Goal: Information Seeking & Learning: Understand process/instructions

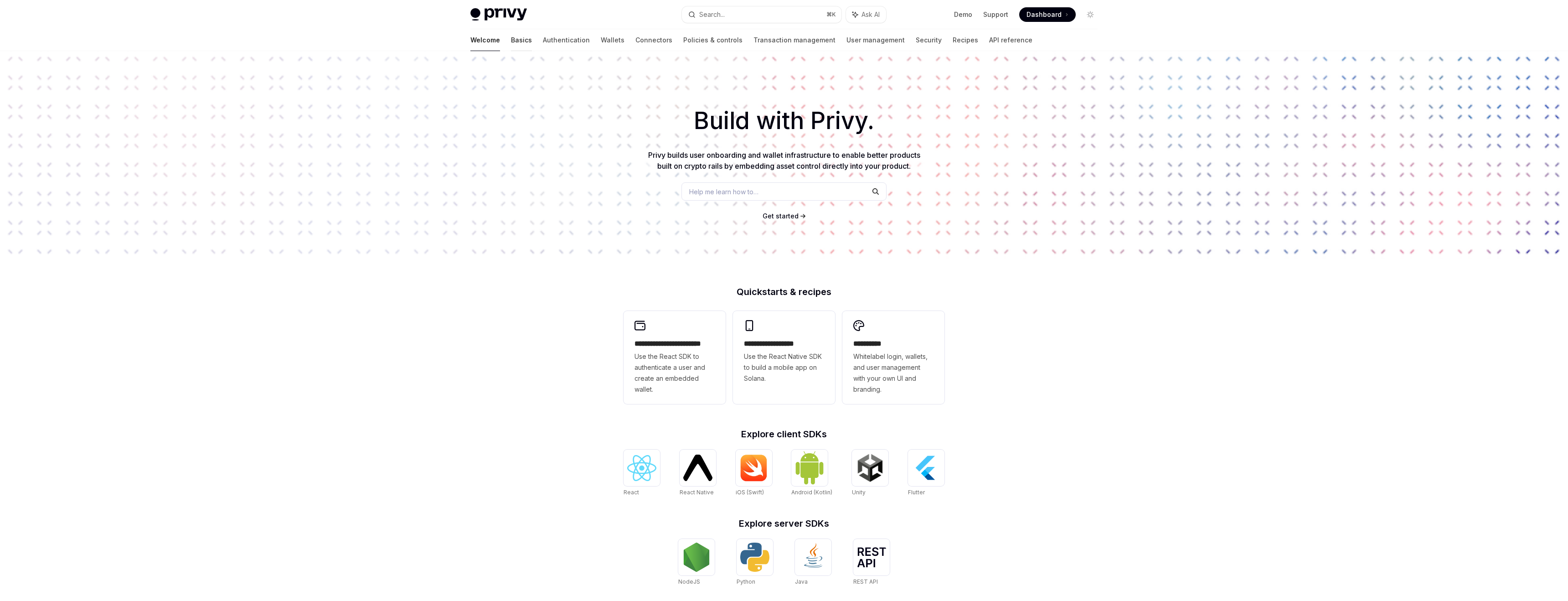
click at [511, 38] on link "Basics" at bounding box center [521, 40] width 21 height 22
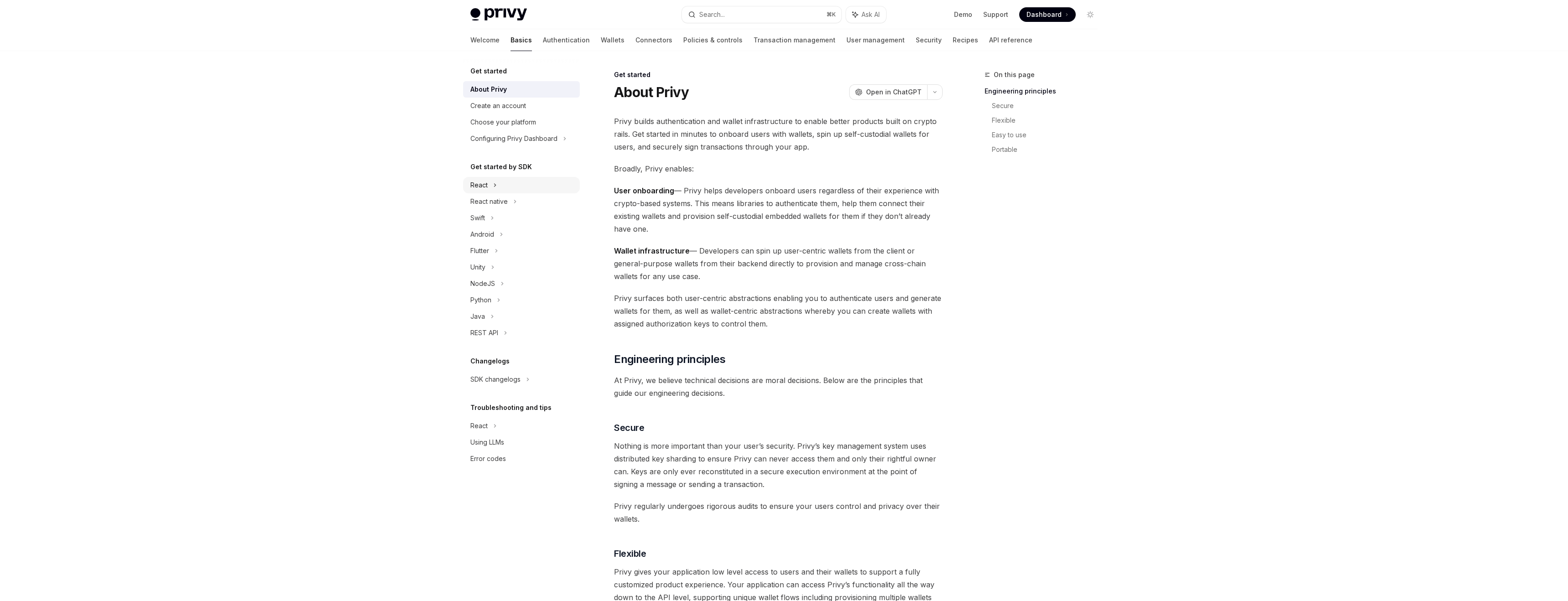
click at [490, 187] on div "React" at bounding box center [522, 185] width 117 height 16
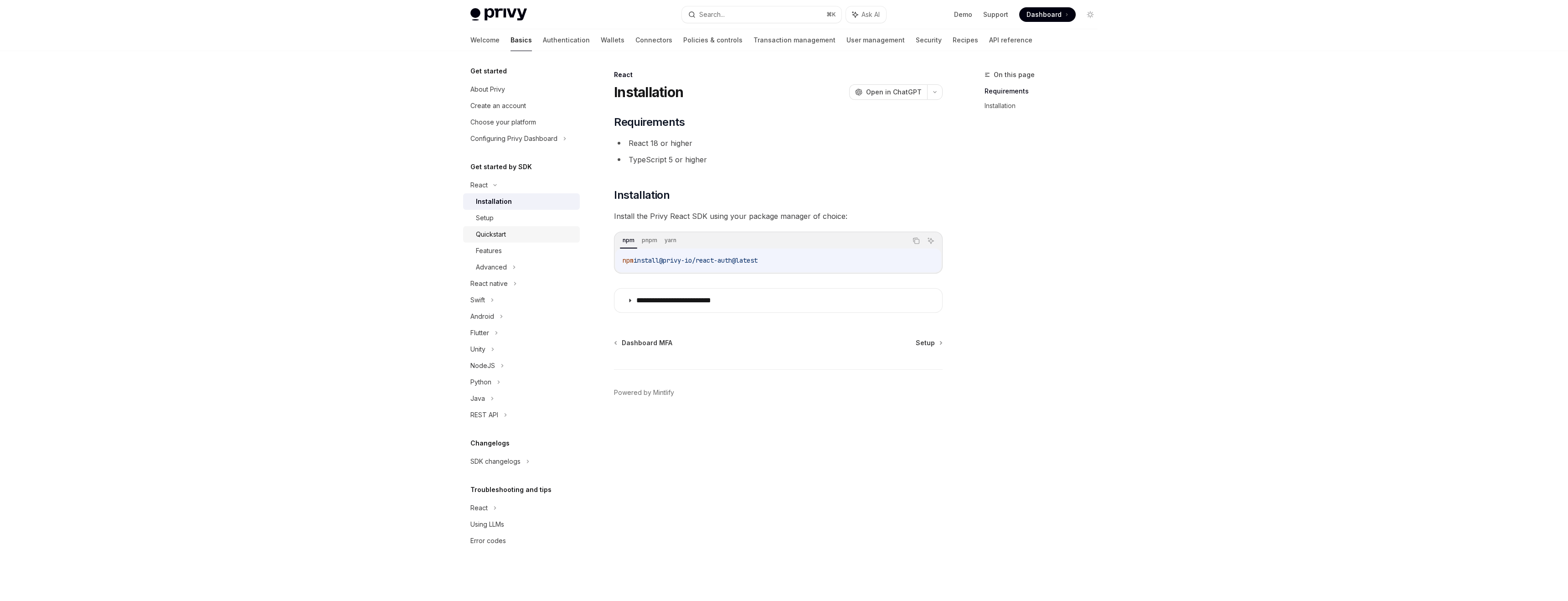
click at [492, 235] on div "Quickstart" at bounding box center [491, 234] width 30 height 11
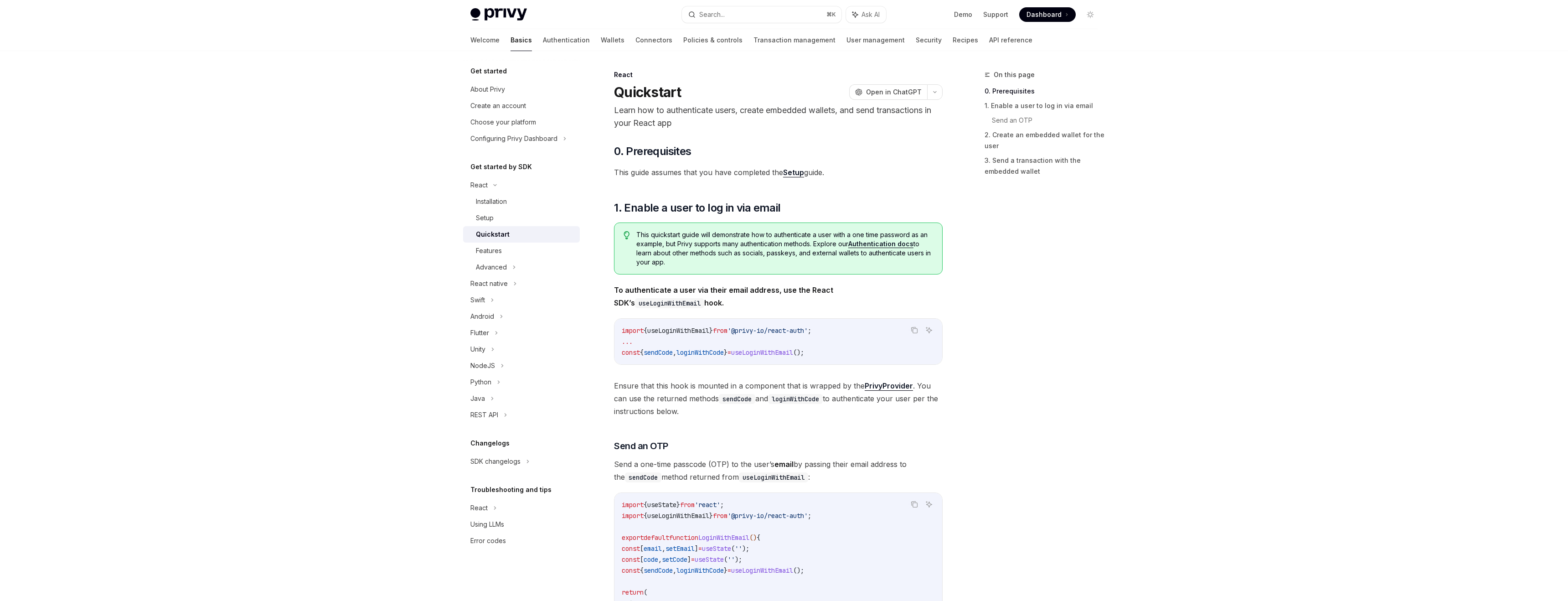
click at [791, 172] on link "Setup" at bounding box center [794, 172] width 21 height 10
type textarea "*"
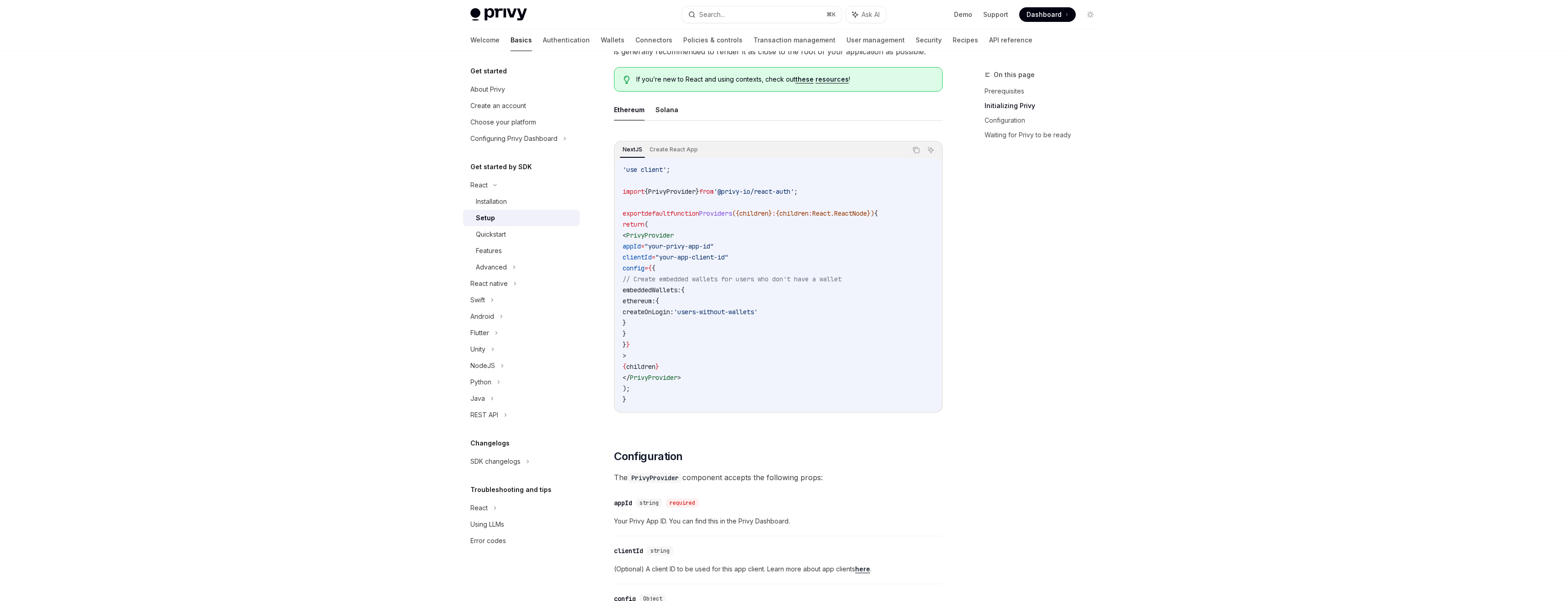
scroll to position [227, 0]
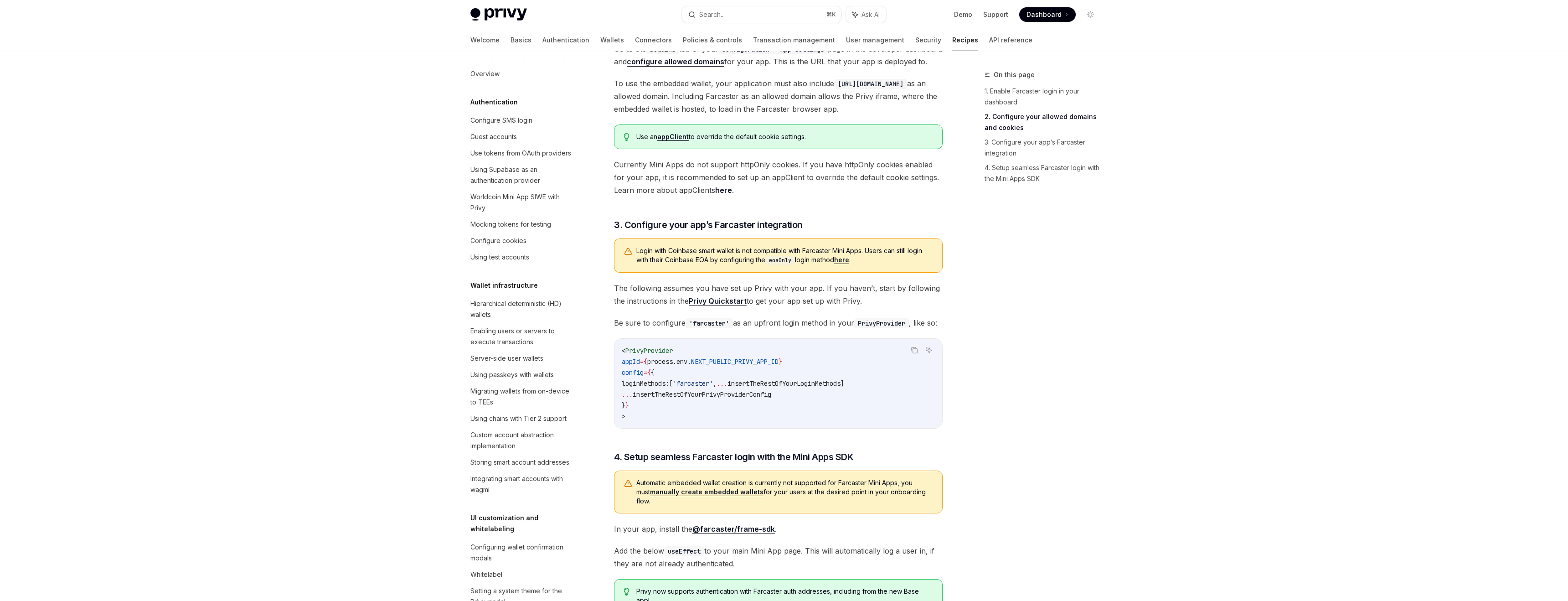
scroll to position [528, 0]
